Goal: Information Seeking & Learning: Learn about a topic

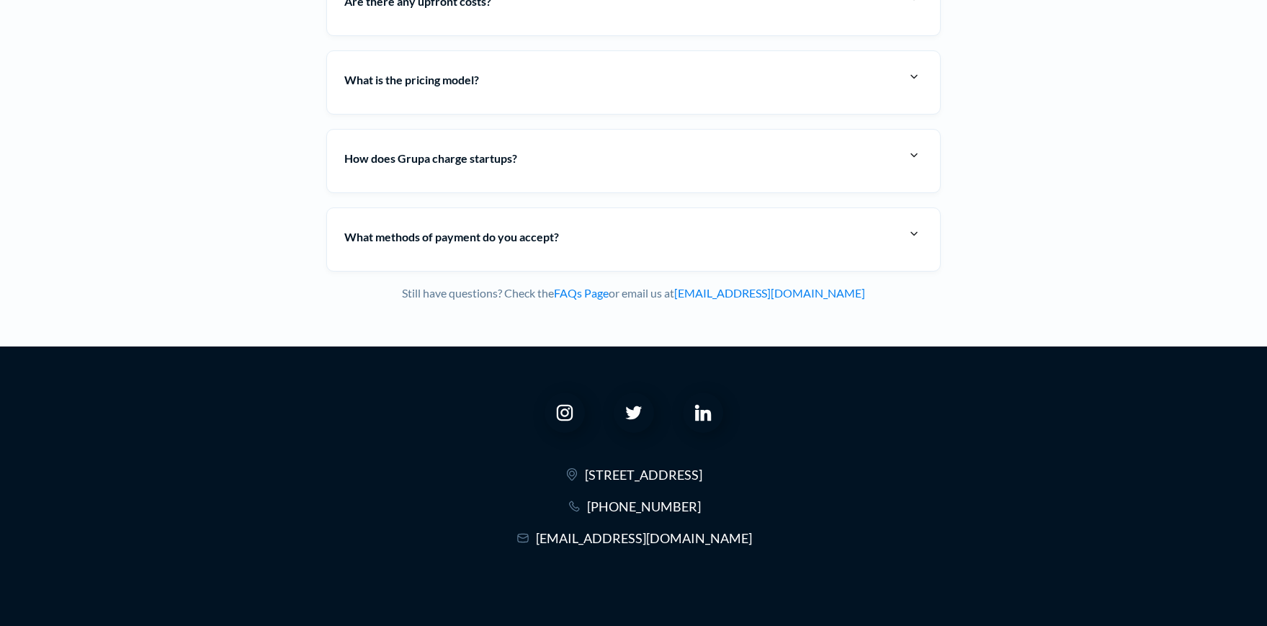
scroll to position [5770, 0]
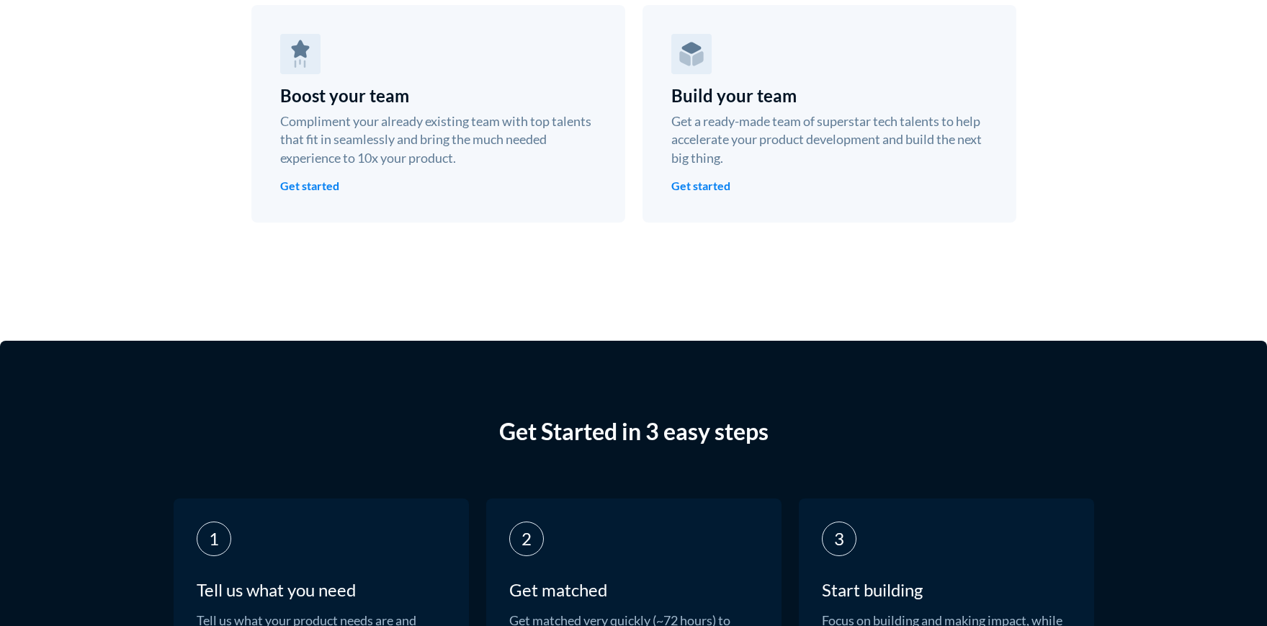
scroll to position [5770, 0]
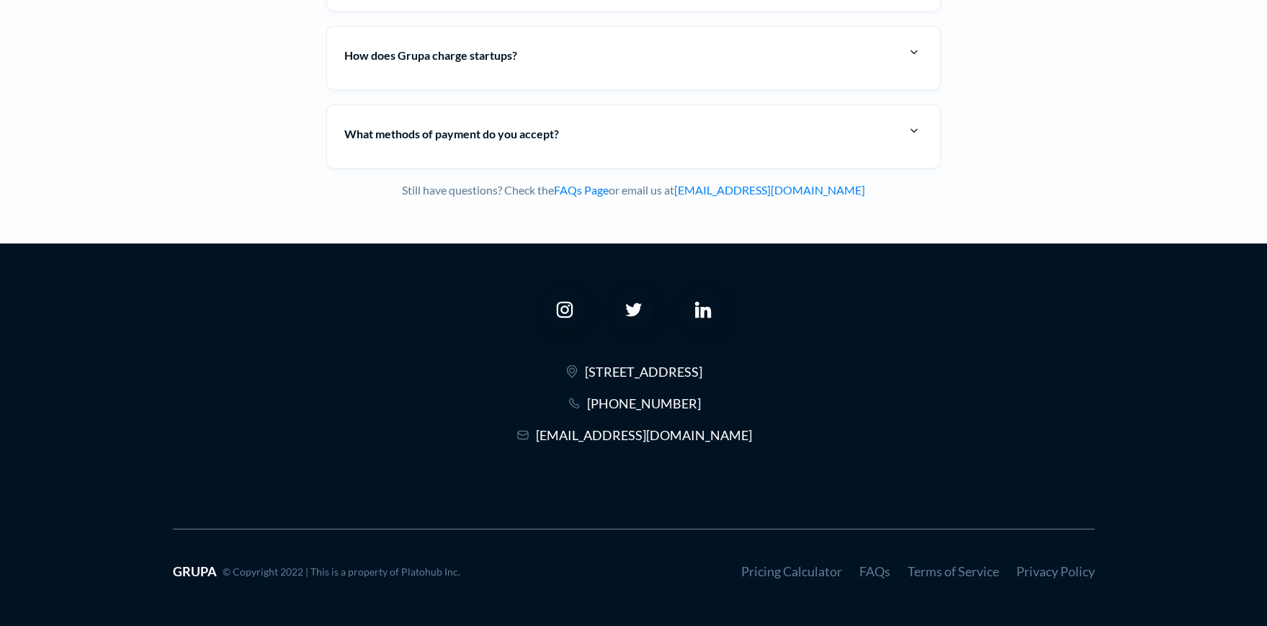
click at [1064, 572] on link "Privacy Policy" at bounding box center [1055, 571] width 79 height 16
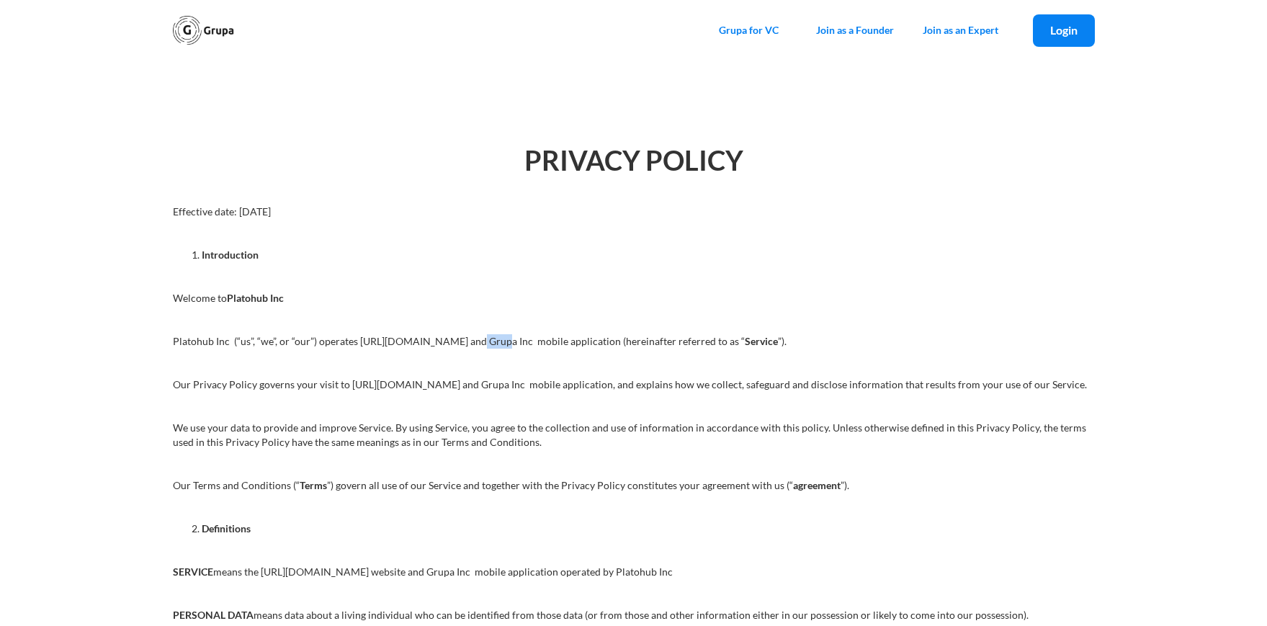
drag, startPoint x: 450, startPoint y: 341, endPoint x: 475, endPoint y: 341, distance: 25.2
click at [475, 341] on p "Platohub Inc (“us”, “we”, or “our”) operates [URL][DOMAIN_NAME] and Grupa Inc m…" at bounding box center [634, 341] width 922 height 14
drag, startPoint x: 475, startPoint y: 341, endPoint x: 447, endPoint y: 346, distance: 28.5
click at [447, 346] on p "Platohub Inc (“us”, “we”, or “our”) operates https://grupa.io and Grupa Inc mob…" at bounding box center [634, 341] width 922 height 14
drag, startPoint x: 172, startPoint y: 339, endPoint x: 230, endPoint y: 339, distance: 57.6
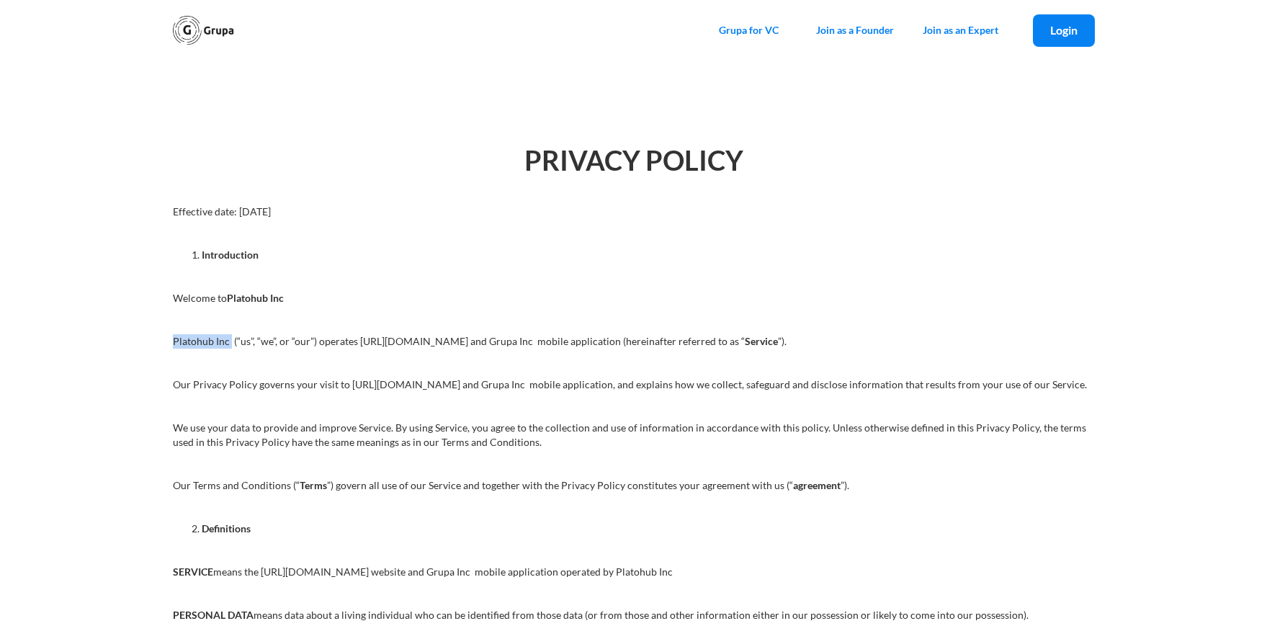
click at [230, 339] on p "Platohub Inc (“us”, “we”, or “our”) operates https://grupa.io and Grupa Inc mob…" at bounding box center [634, 341] width 922 height 14
copy p "Platohub Inc"
drag, startPoint x: 230, startPoint y: 339, endPoint x: 171, endPoint y: 338, distance: 59.1
drag, startPoint x: 171, startPoint y: 338, endPoint x: 202, endPoint y: 340, distance: 31.0
